Goal: Check status: Check status

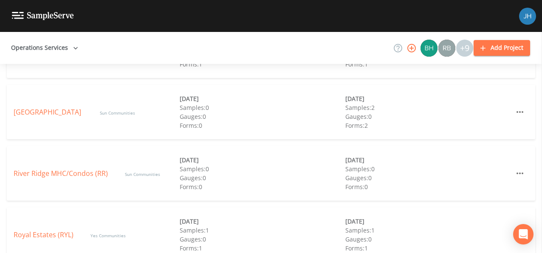
scroll to position [378, 0]
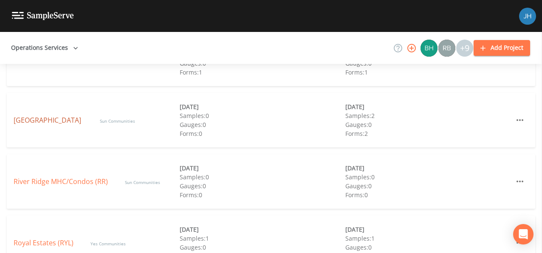
click at [52, 119] on link "[GEOGRAPHIC_DATA]" at bounding box center [48, 119] width 69 height 9
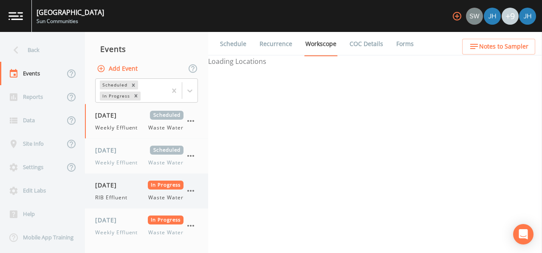
select select "092b3f94-5697-4c94-9891-da161916fdbb"
